Goal: Task Accomplishment & Management: Use online tool/utility

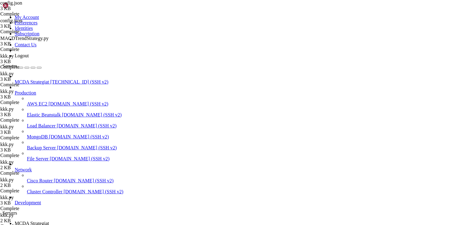
type input "/"
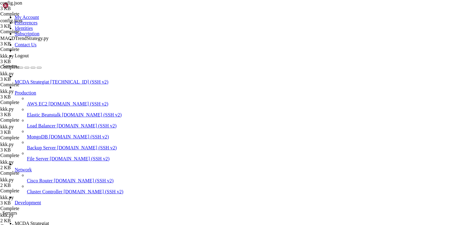
scroll to position [137, 0]
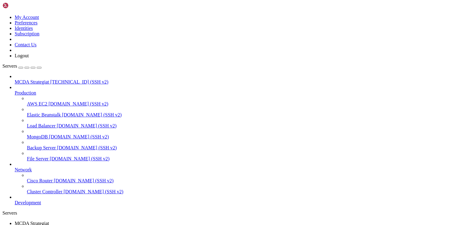
type input "/root/ft_userdata"
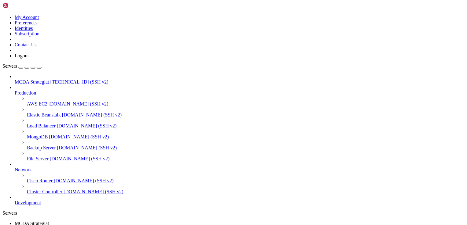
click at [103, 221] on link "MCDA Strategiat " at bounding box center [239, 226] width 449 height 11
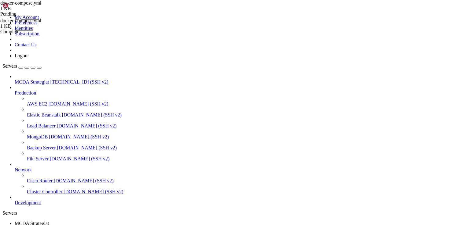
click at [49, 221] on span "MCDA Strategiat" at bounding box center [32, 223] width 34 height 5
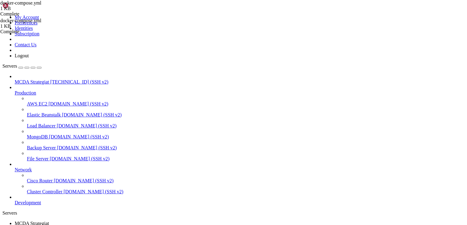
click at [50, 79] on span "[TECHNICAL_ID] (SSH v2)" at bounding box center [79, 81] width 58 height 5
click at [124, 225] on div "" at bounding box center [239, 229] width 449 height 5
click at [125, 225] on div "" at bounding box center [239, 229] width 449 height 5
click at [49, 79] on span "MCDA Strategiat" at bounding box center [32, 81] width 34 height 5
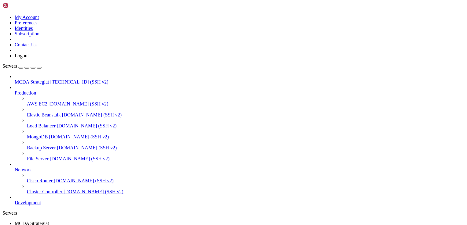
scroll to position [0, 0]
click at [124, 225] on div "" at bounding box center [239, 229] width 449 height 5
click at [42, 79] on span "MCDA Strategiat" at bounding box center [32, 81] width 34 height 5
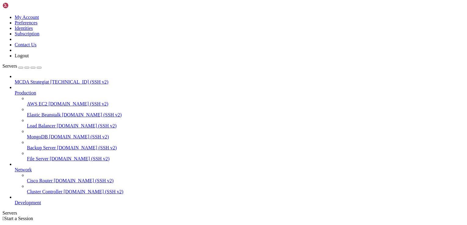
click at [42, 79] on span "MCDA Strategiat" at bounding box center [32, 81] width 34 height 5
drag, startPoint x: 111, startPoint y: 393, endPoint x: 128, endPoint y: 416, distance: 28.5
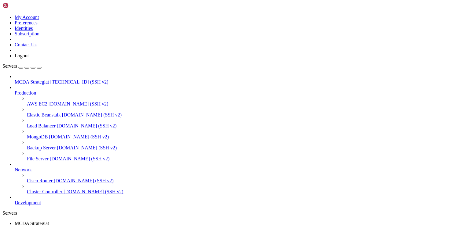
drag, startPoint x: 108, startPoint y: 416, endPoint x: 129, endPoint y: 428, distance: 24.4
drag, startPoint x: 129, startPoint y: 430, endPoint x: 110, endPoint y: 429, distance: 19.0
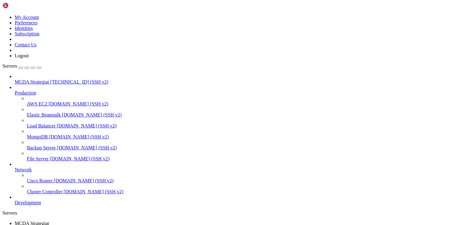
scroll to position [806, 0]
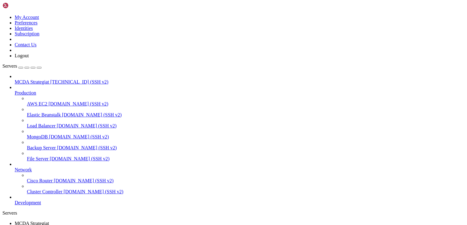
type input "/root/ft_userdata/user_data/strategies"
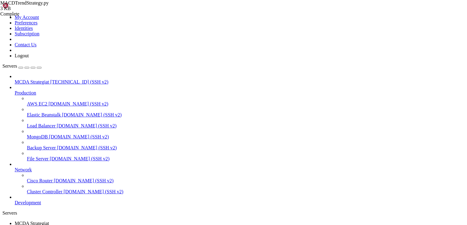
type textarea "return None"
